Goal: Transaction & Acquisition: Subscribe to service/newsletter

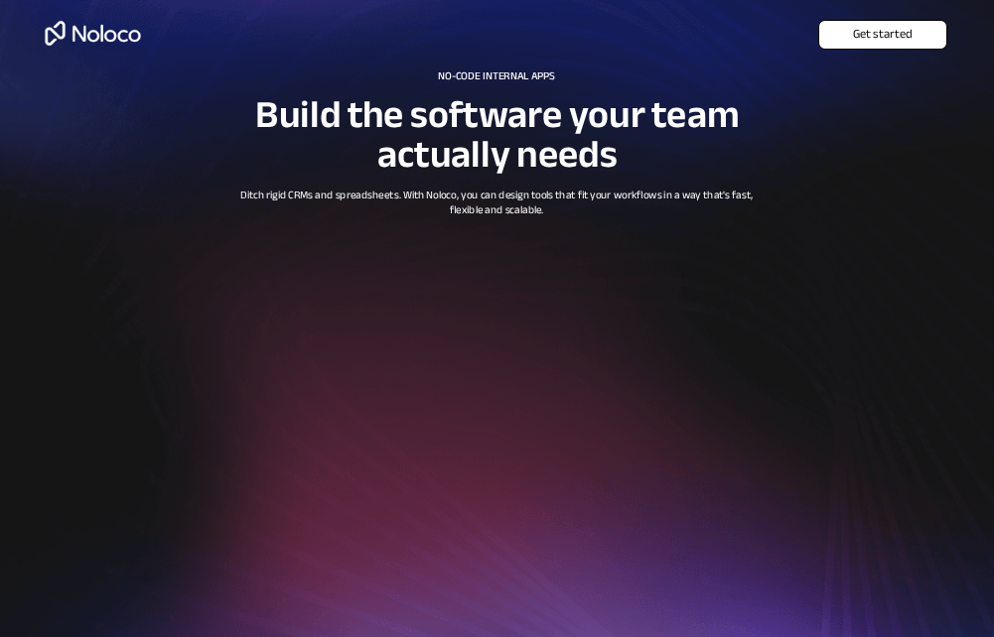
click at [901, 34] on span "Get started" at bounding box center [882, 34] width 127 height 15
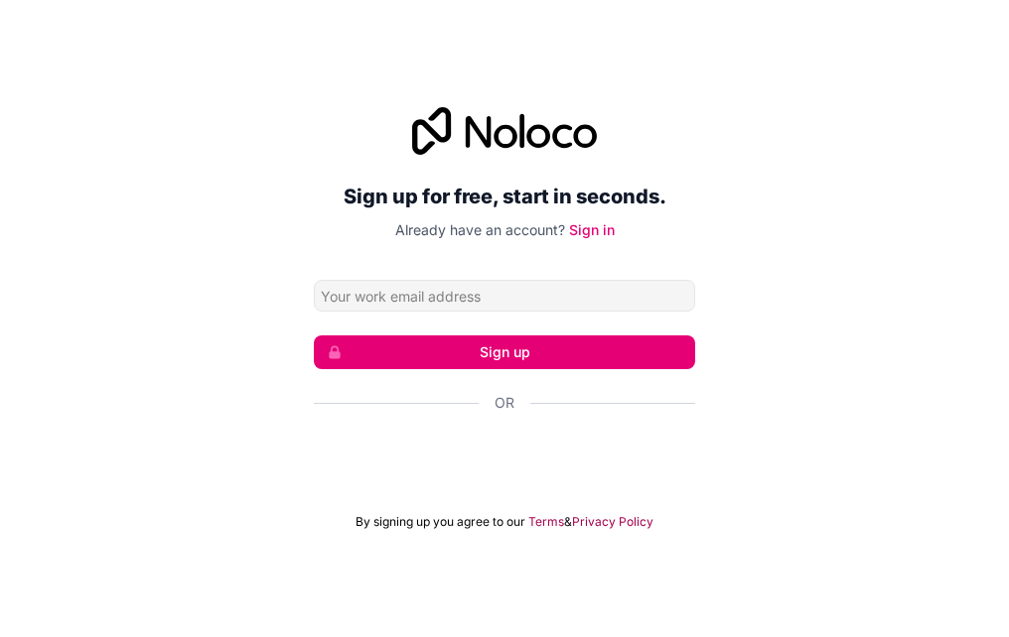
click at [522, 304] on input "Email address" at bounding box center [504, 296] width 381 height 32
type input "[EMAIL_ADDRESS][DOMAIN_NAME]"
click at [543, 349] on button "Sign up" at bounding box center [504, 353] width 381 height 34
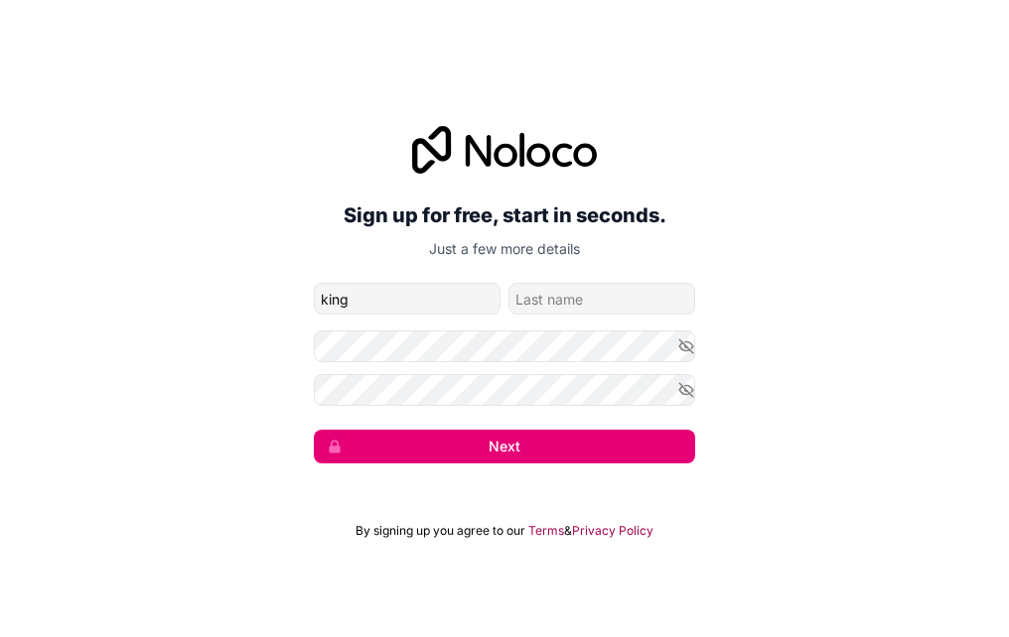
type input "king"
click at [623, 290] on input "family-name" at bounding box center [601, 299] width 187 height 32
type input "izrah"
click at [573, 438] on button "Next" at bounding box center [504, 447] width 381 height 34
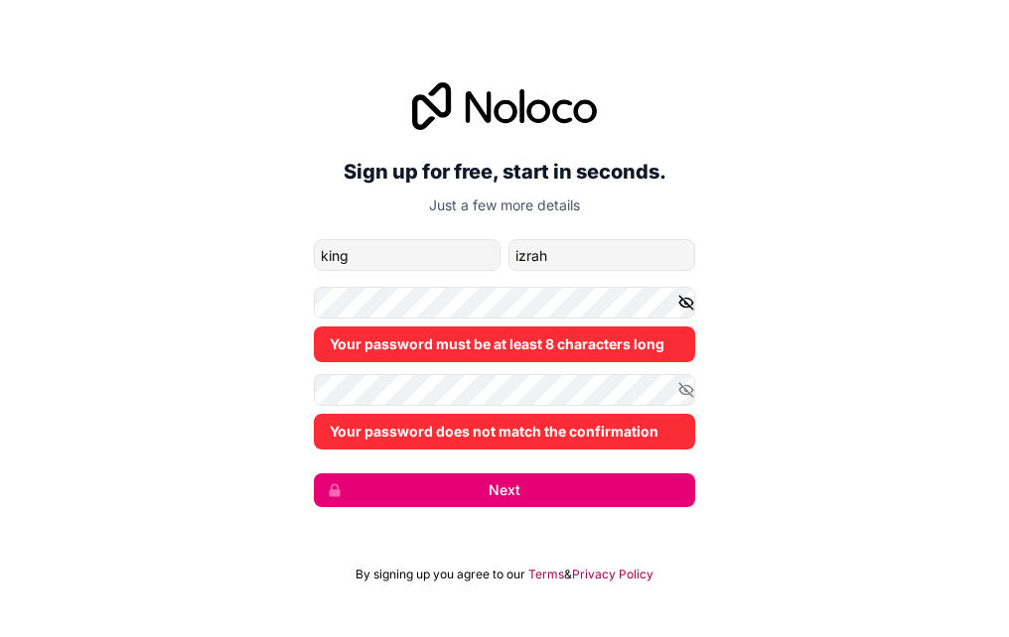
click at [680, 294] on icon "button" at bounding box center [686, 303] width 18 height 18
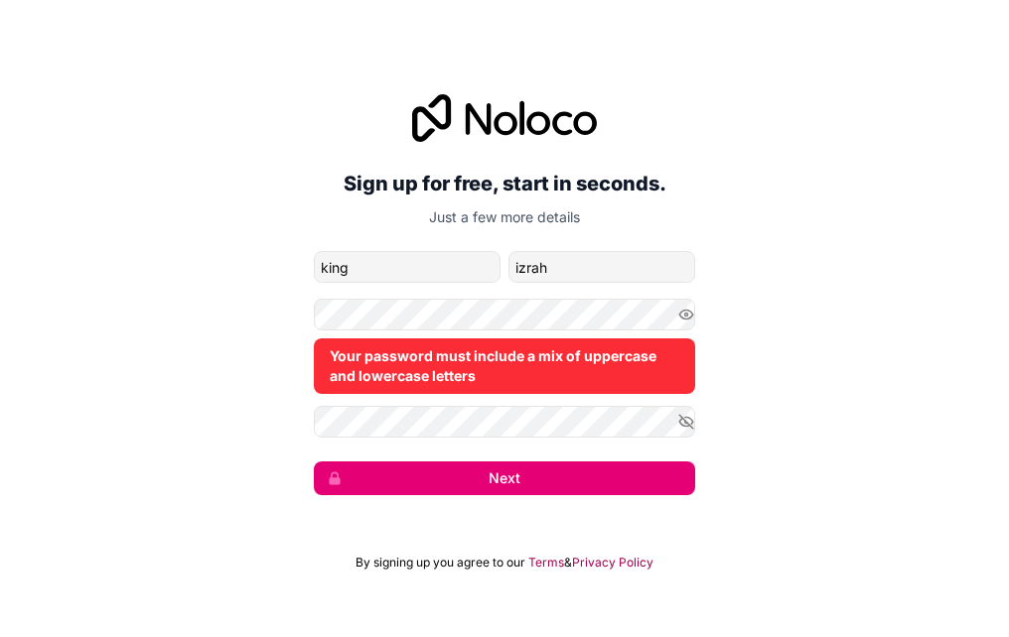
click at [510, 475] on button "Next" at bounding box center [504, 479] width 381 height 34
click at [689, 417] on icon "button" at bounding box center [686, 422] width 18 height 18
click at [566, 490] on button "Next" at bounding box center [504, 479] width 381 height 34
click at [520, 480] on button "Next" at bounding box center [504, 479] width 381 height 34
click at [611, 473] on button "Next" at bounding box center [504, 479] width 381 height 34
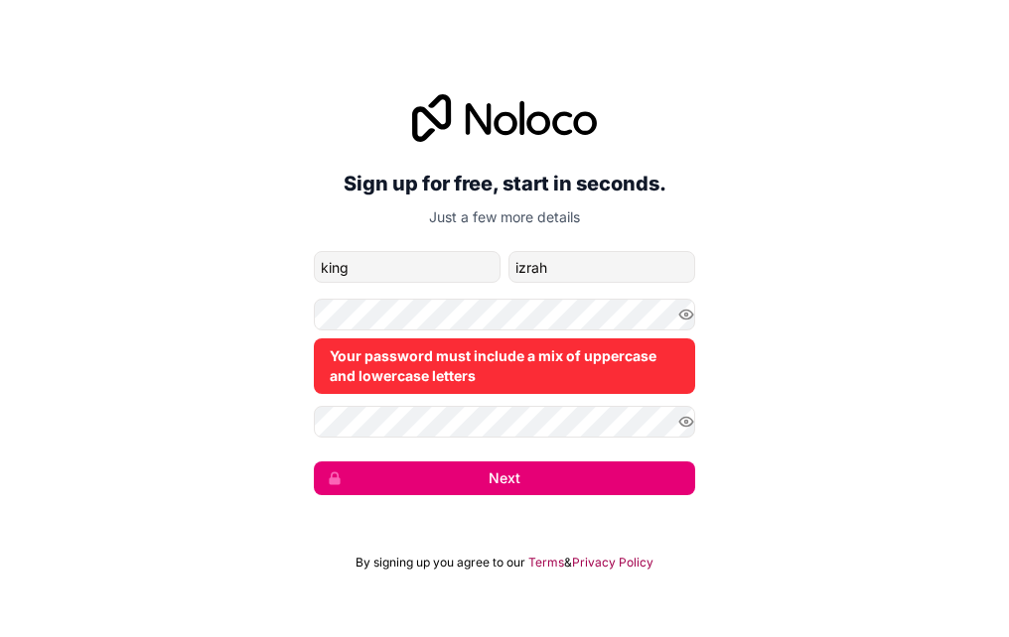
click at [519, 465] on button "Next" at bounding box center [504, 479] width 381 height 34
